Goal: Task Accomplishment & Management: Complete application form

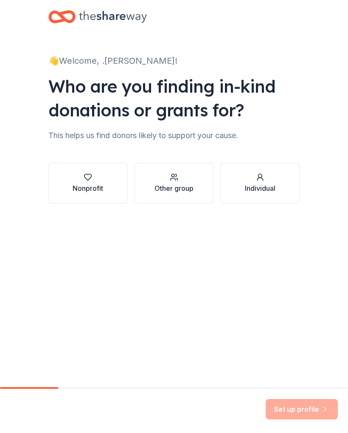
click at [100, 188] on div "Nonprofit" at bounding box center [88, 188] width 31 height 10
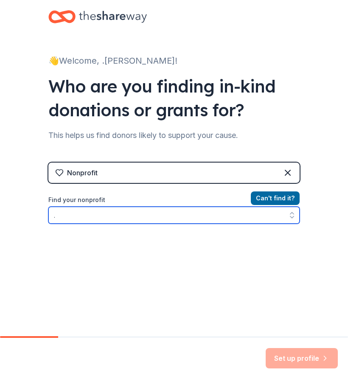
type input "."
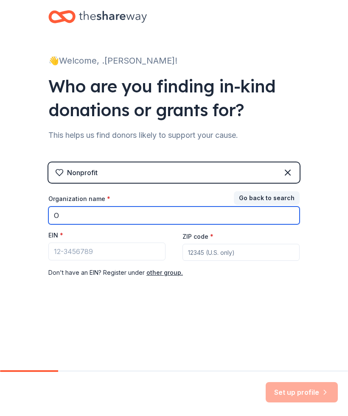
type input "O"
type input "E"
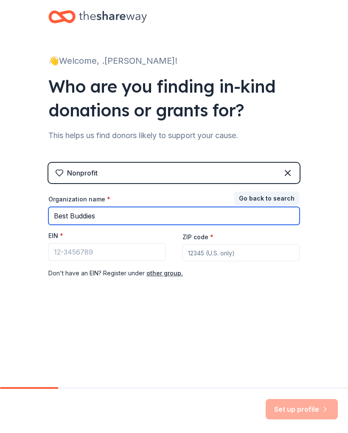
type input "Best Buddies"
click at [200, 208] on input "Best Buddies" at bounding box center [173, 216] width 251 height 18
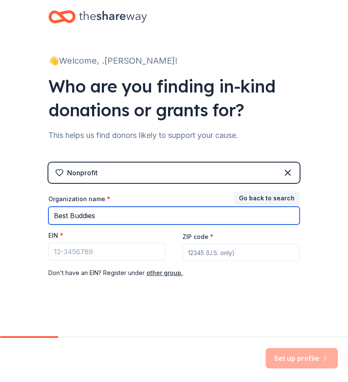
click at [159, 219] on input "Best Buddies" at bounding box center [173, 216] width 251 height 18
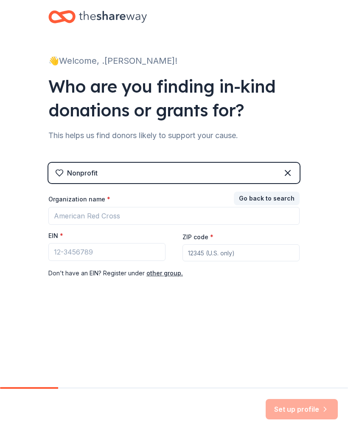
click at [271, 200] on button "Go back to search" at bounding box center [267, 198] width 66 height 14
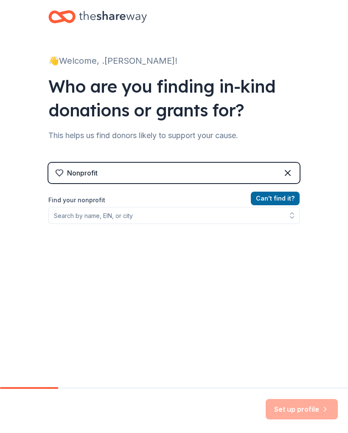
click at [262, 177] on div "Nonprofit" at bounding box center [173, 173] width 251 height 20
click at [289, 175] on icon at bounding box center [288, 173] width 10 height 10
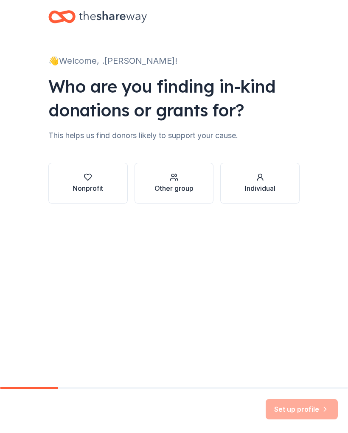
click at [186, 188] on div "Other group" at bounding box center [174, 188] width 39 height 10
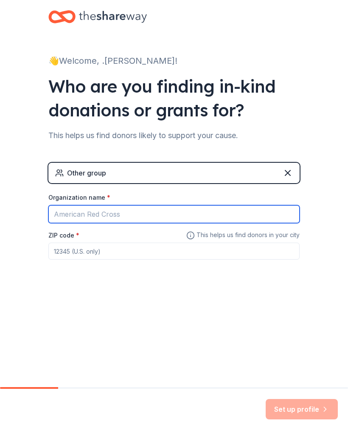
click at [61, 214] on input "Organization name *" at bounding box center [173, 214] width 251 height 18
type input "Best Buddies"
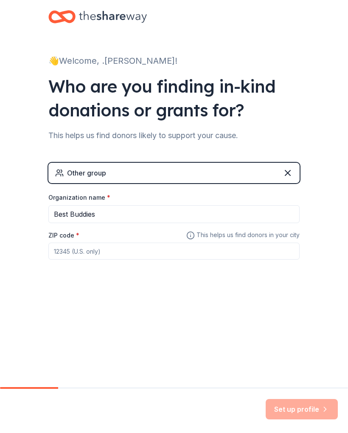
click at [73, 254] on input "ZIP code *" at bounding box center [173, 250] width 251 height 17
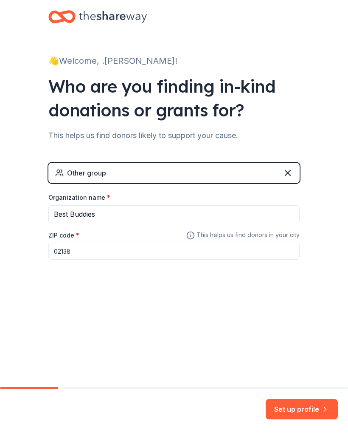
type input "02138"
click at [305, 411] on button "Set up profile" at bounding box center [302, 409] width 72 height 20
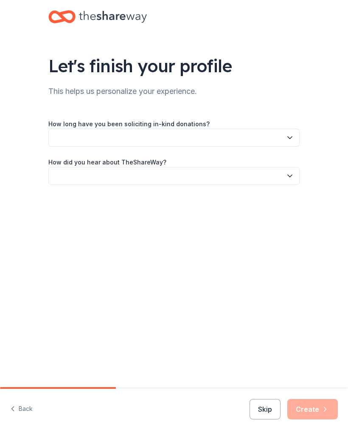
click at [288, 139] on icon "button" at bounding box center [290, 137] width 8 height 8
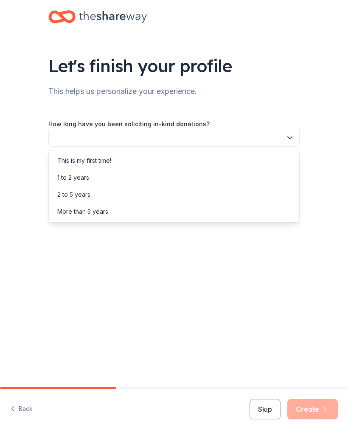
click at [185, 157] on div "This is my first time!" at bounding box center [174, 160] width 247 height 17
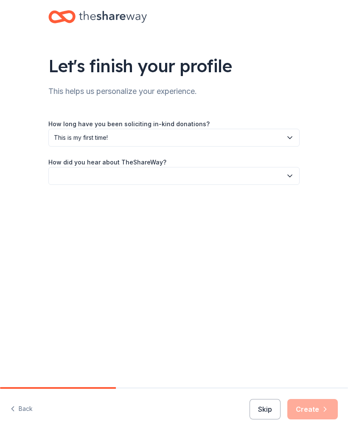
click at [289, 178] on icon "button" at bounding box center [290, 176] width 8 height 8
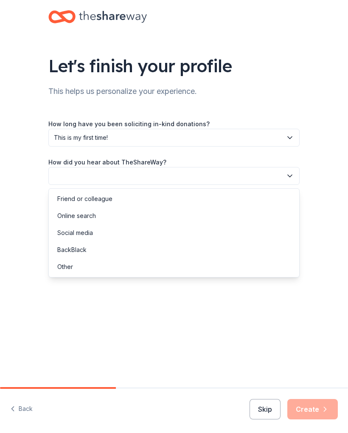
click at [110, 234] on div "Social media" at bounding box center [174, 232] width 247 height 17
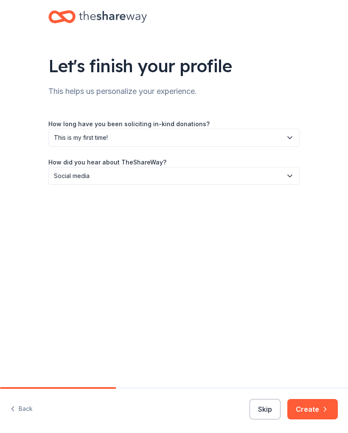
click at [312, 406] on button "Create" at bounding box center [312, 409] width 51 height 20
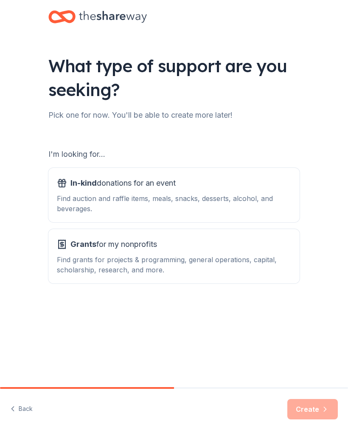
click at [244, 211] on div "Find auction and raffle items, meals, snacks, desserts, alcohol, and beverages." at bounding box center [174, 203] width 234 height 20
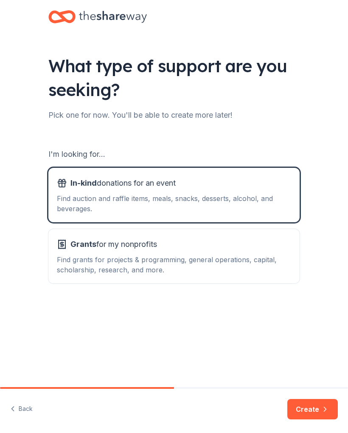
click at [226, 258] on div "Find grants for projects & programming, general operations, capital, scholarshi…" at bounding box center [174, 264] width 234 height 20
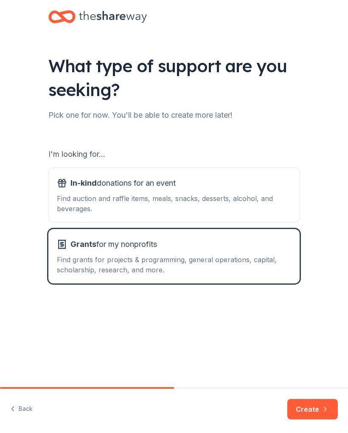
click at [224, 204] on div "Find auction and raffle items, meals, snacks, desserts, alcohol, and beverages." at bounding box center [174, 203] width 234 height 20
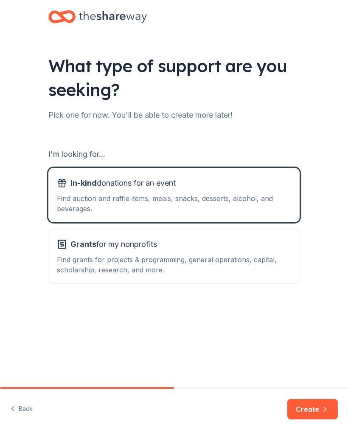
click at [315, 413] on button "Create" at bounding box center [312, 409] width 51 height 20
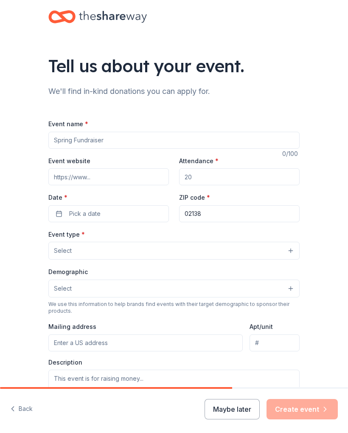
click at [237, 408] on button "Maybe later" at bounding box center [232, 409] width 55 height 20
click at [237, 412] on button "Maybe later" at bounding box center [232, 409] width 55 height 20
click at [231, 414] on button "Maybe later" at bounding box center [232, 409] width 55 height 20
